Goal: Check status: Check status

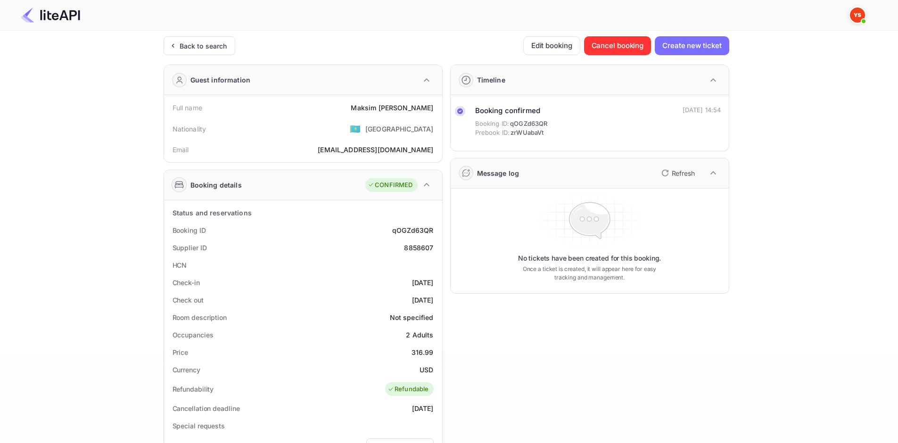
click at [23, 112] on div "Ticket Affiliate URL [URL][DOMAIN_NAME] Business partner name Nuitee Travel Cus…" at bounding box center [446, 355] width 870 height 638
click at [57, 18] on img at bounding box center [50, 15] width 59 height 15
click at [52, 17] on img at bounding box center [50, 15] width 59 height 15
click at [212, 50] on div "Back to search" at bounding box center [204, 46] width 48 height 10
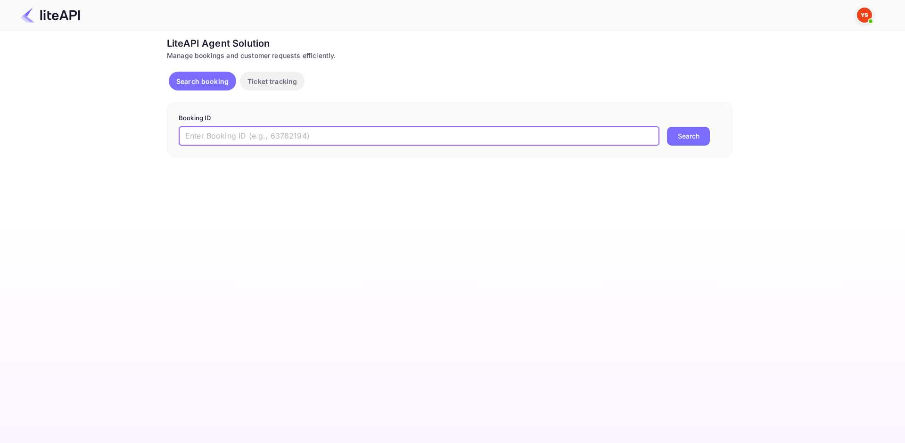
paste input "8858086"
type input "8858086"
click at [698, 136] on button "Search" at bounding box center [688, 136] width 43 height 19
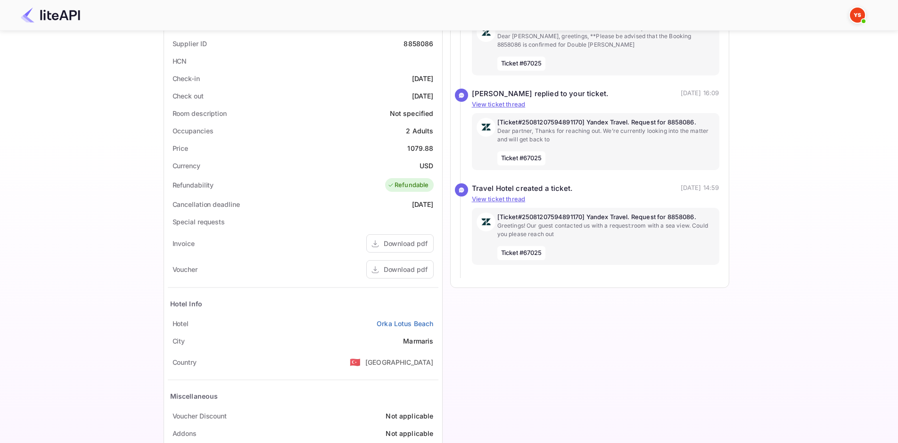
scroll to position [101, 0]
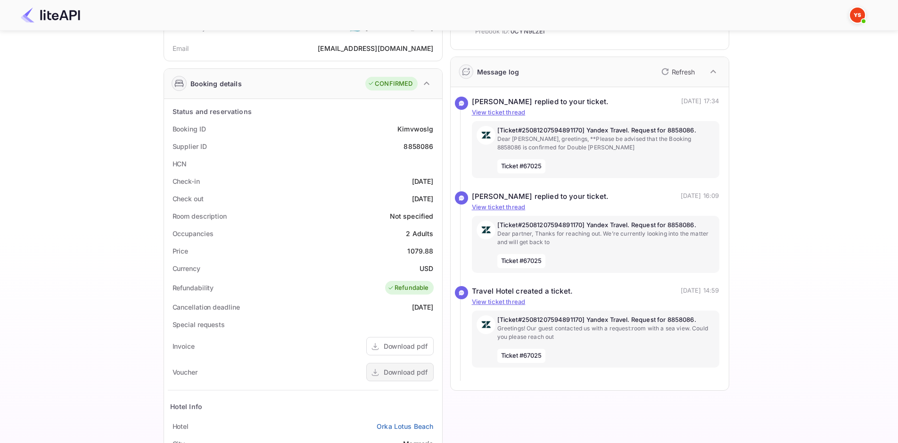
click at [388, 374] on div "Download pdf" at bounding box center [406, 372] width 44 height 10
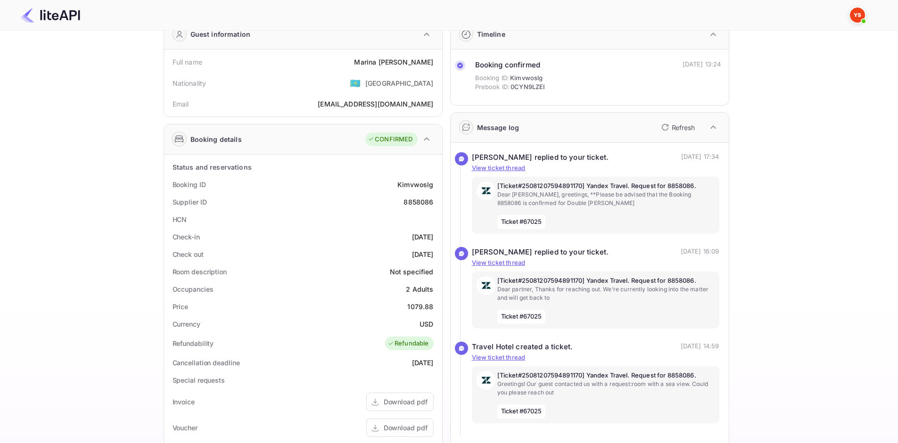
scroll to position [243, 0]
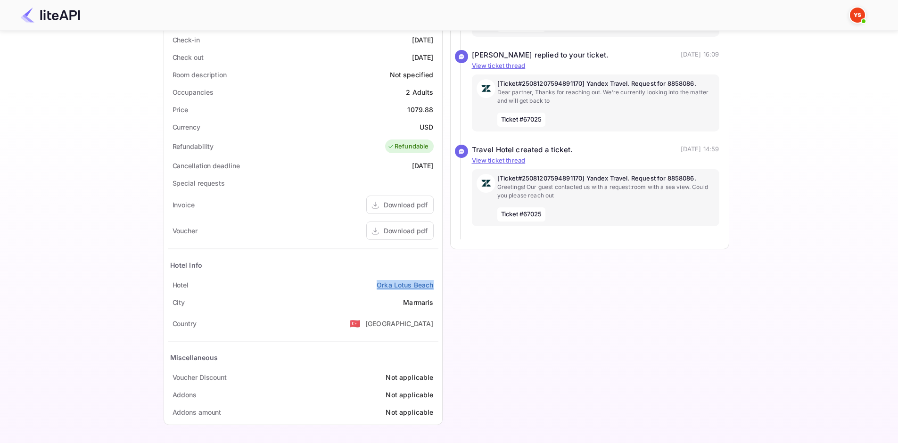
drag, startPoint x: 368, startPoint y: 284, endPoint x: 429, endPoint y: 289, distance: 60.6
click at [438, 284] on div "Hotel [GEOGRAPHIC_DATA]" at bounding box center [303, 284] width 271 height 17
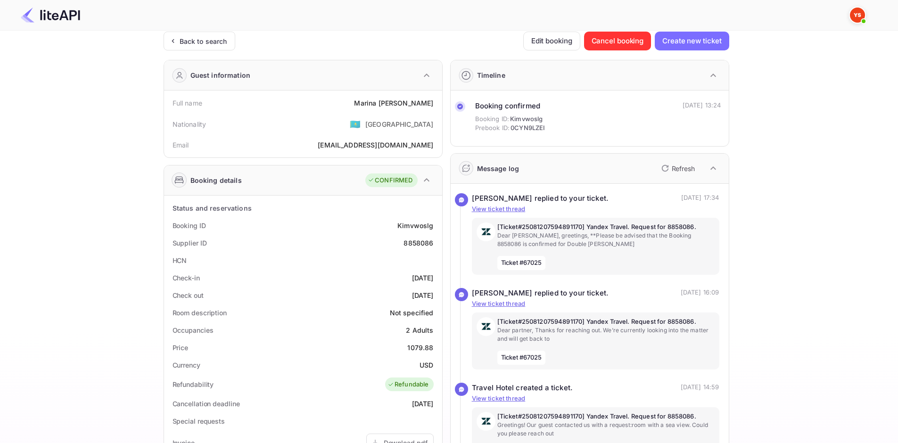
scroll to position [0, 0]
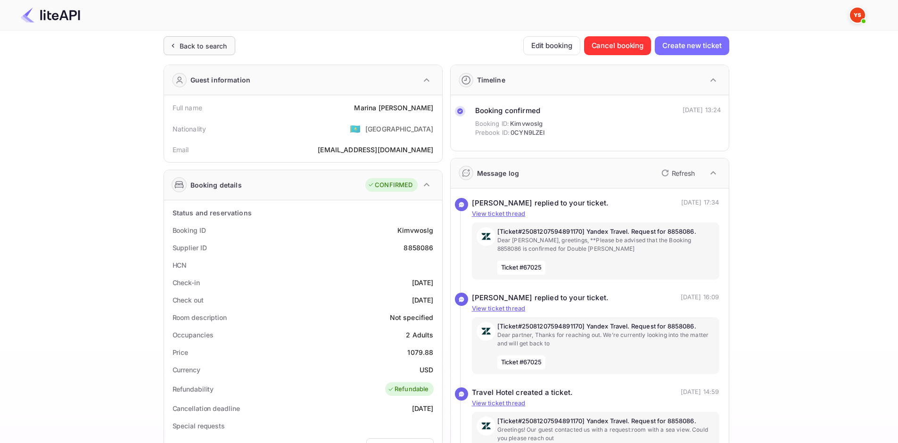
click at [174, 50] on icon at bounding box center [173, 45] width 10 height 9
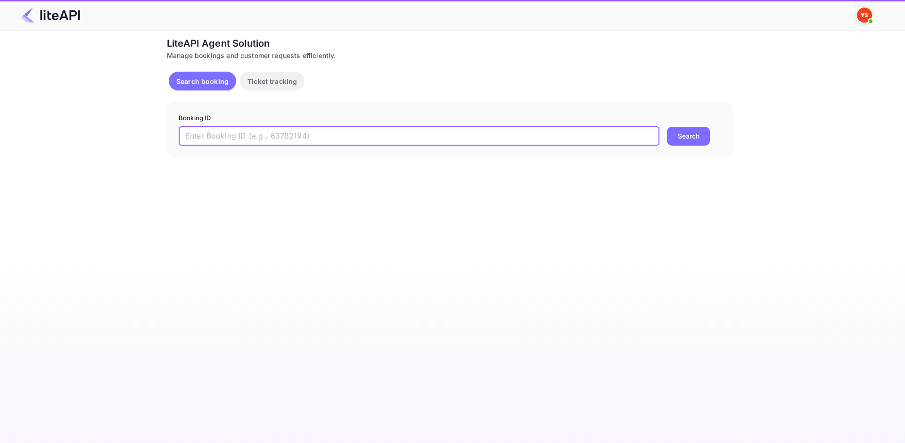
click at [369, 127] on input "text" at bounding box center [419, 136] width 481 height 19
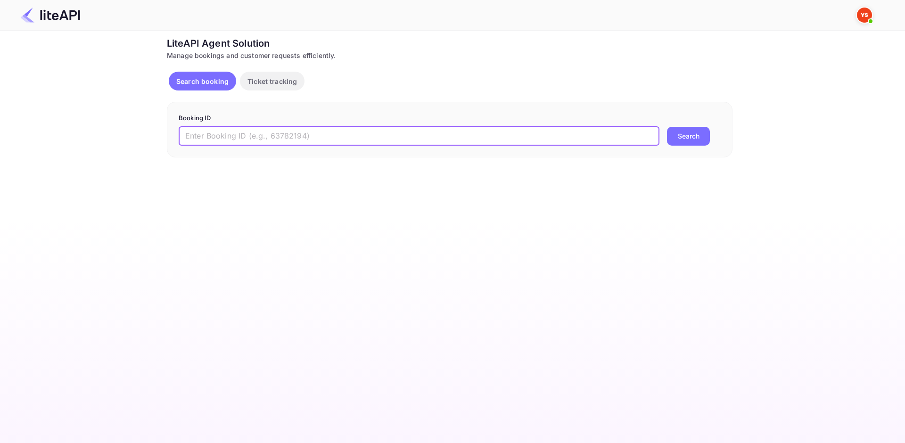
paste input "8859936"
type input "8859936"
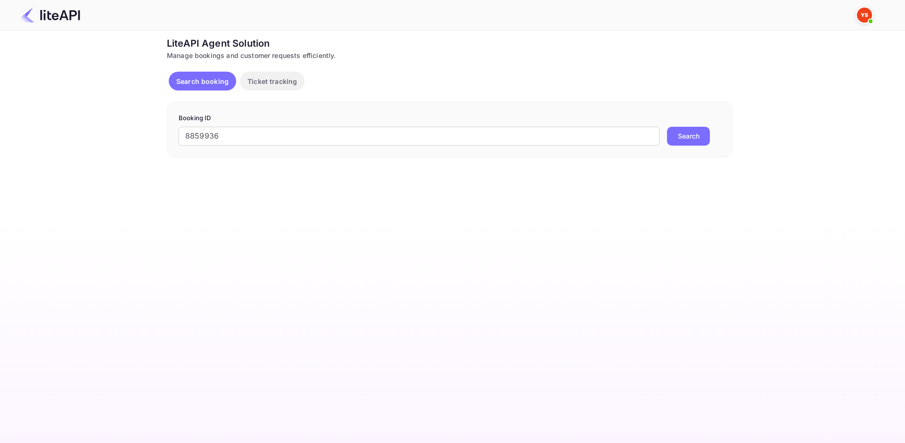
click at [699, 138] on button "Search" at bounding box center [688, 136] width 43 height 19
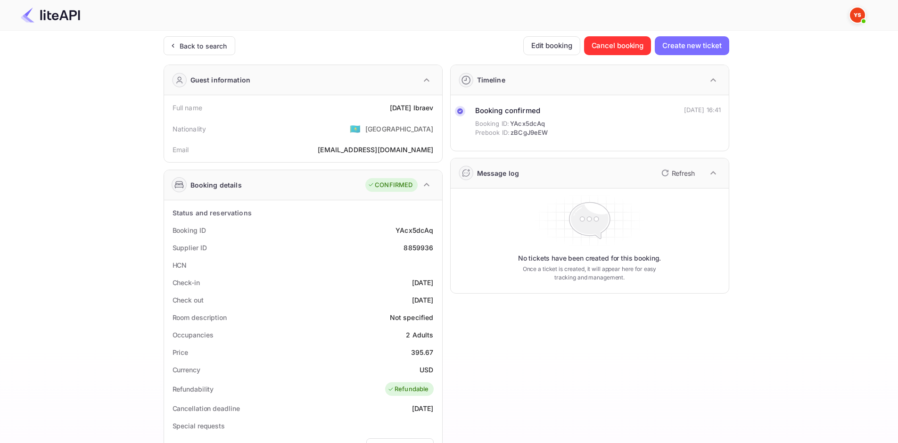
click at [395, 109] on div "[DATE][PERSON_NAME]" at bounding box center [412, 108] width 44 height 10
copy div "[DATE][PERSON_NAME]"
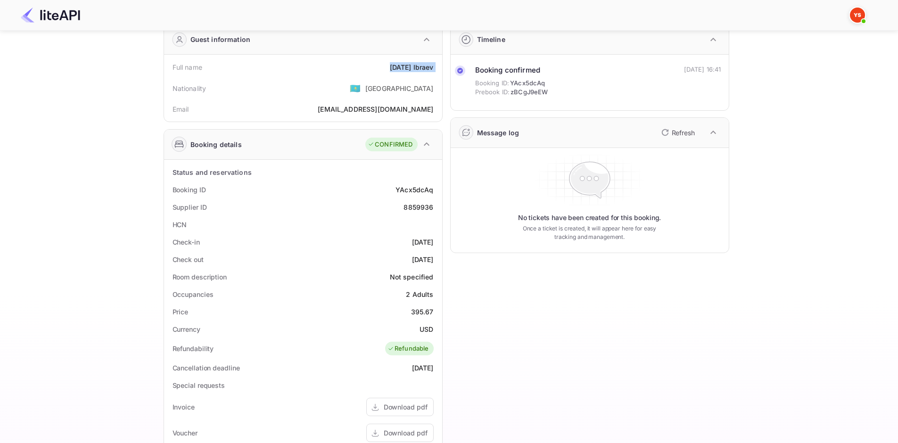
scroll to position [94, 0]
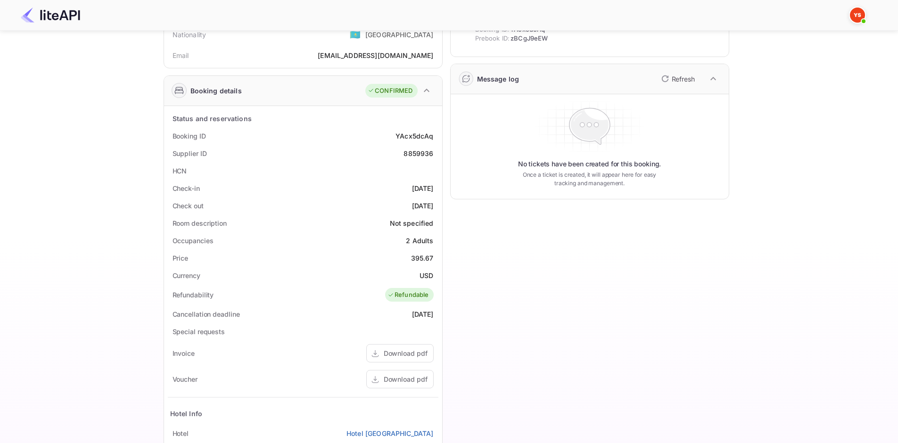
click at [417, 152] on div "8859936" at bounding box center [419, 154] width 30 height 10
copy div "8859936"
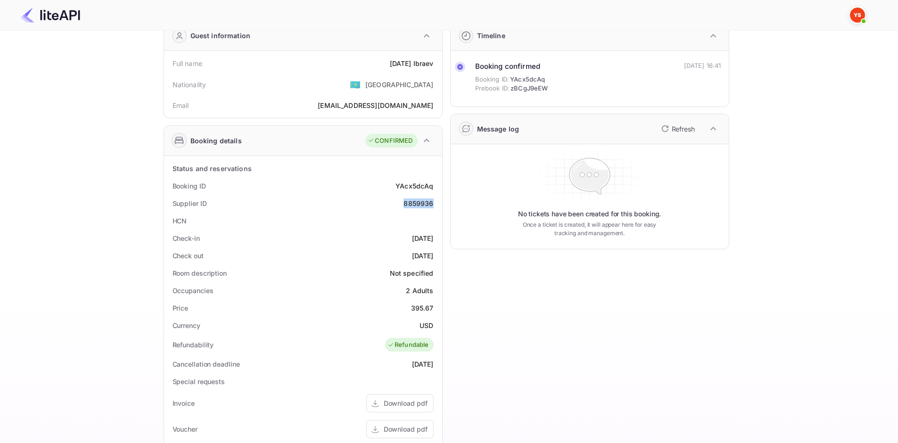
scroll to position [0, 0]
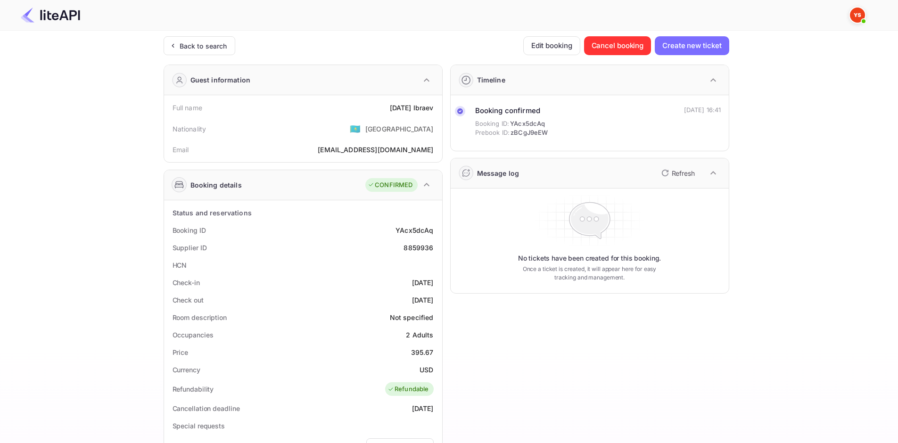
click at [415, 353] on div "395.67" at bounding box center [422, 352] width 23 height 10
click at [416, 352] on div "395.67" at bounding box center [422, 352] width 23 height 10
copy div "395.67"
click at [49, 4] on div at bounding box center [445, 15] width 872 height 28
click at [58, 14] on img at bounding box center [50, 15] width 59 height 15
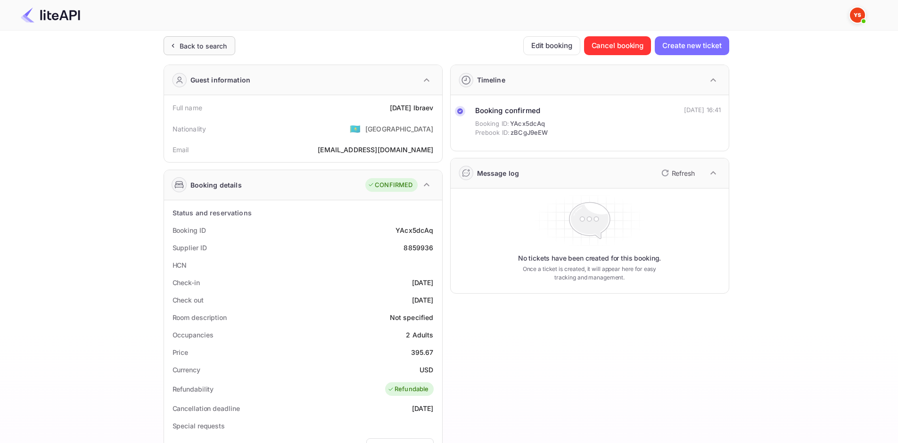
click at [192, 49] on div "Back to search" at bounding box center [204, 46] width 48 height 10
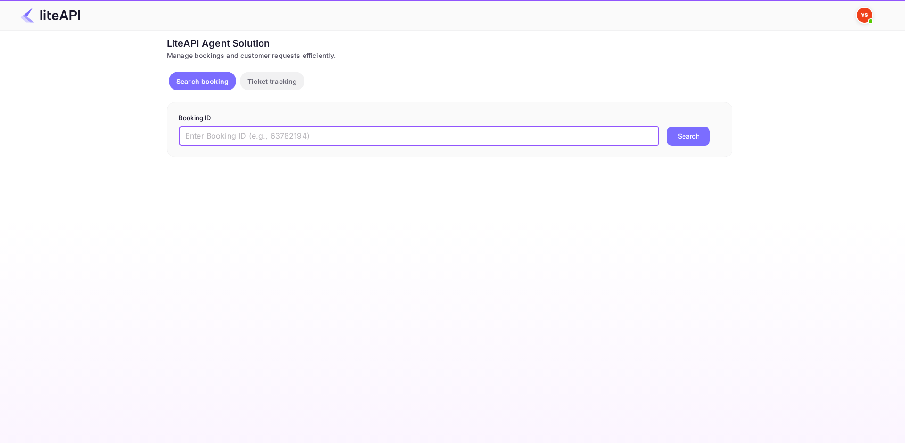
click at [261, 134] on input "text" at bounding box center [419, 136] width 481 height 19
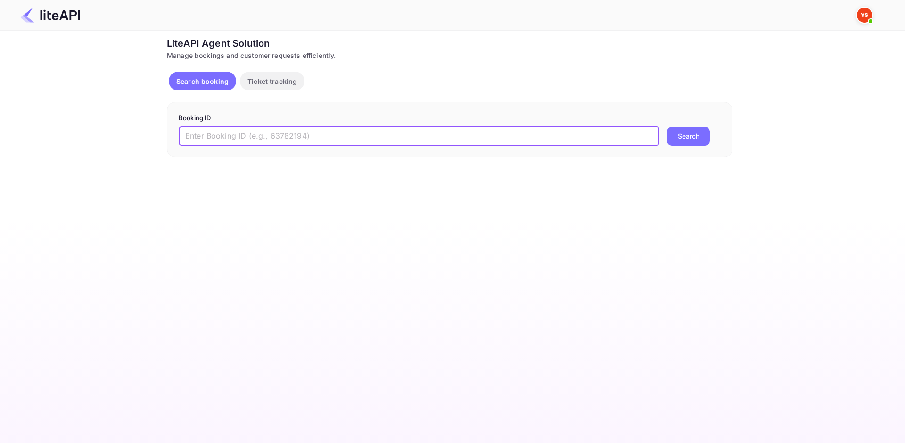
paste input "8859936"
type input "8859936"
click at [699, 137] on button "Search" at bounding box center [688, 136] width 43 height 19
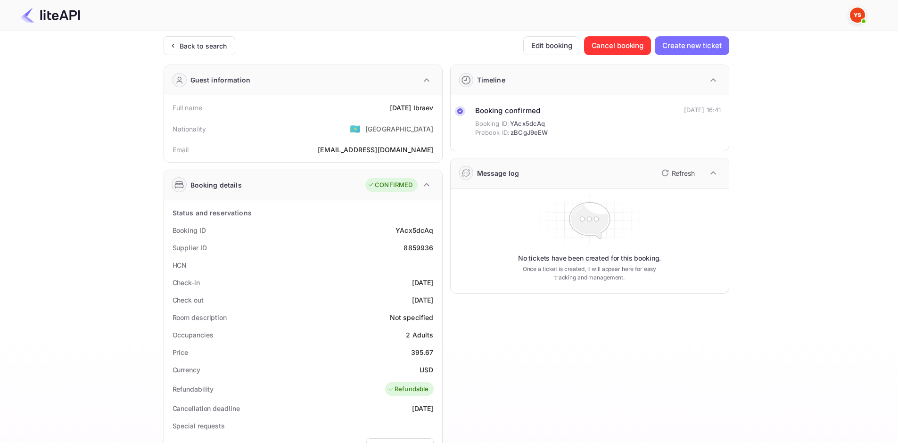
click at [400, 109] on div "[DATE][PERSON_NAME]" at bounding box center [412, 108] width 44 height 10
copy div "[DATE][PERSON_NAME]"
click at [419, 350] on div "395.67" at bounding box center [422, 352] width 23 height 10
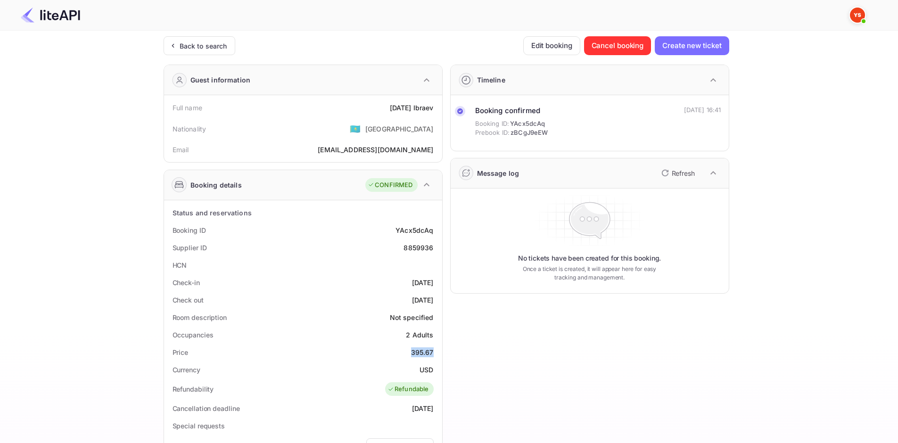
click at [419, 350] on div "395.67" at bounding box center [422, 352] width 23 height 10
copy div "395.67"
click at [418, 251] on div "8859936" at bounding box center [419, 248] width 30 height 10
copy div "8859936"
